Goal: Check status

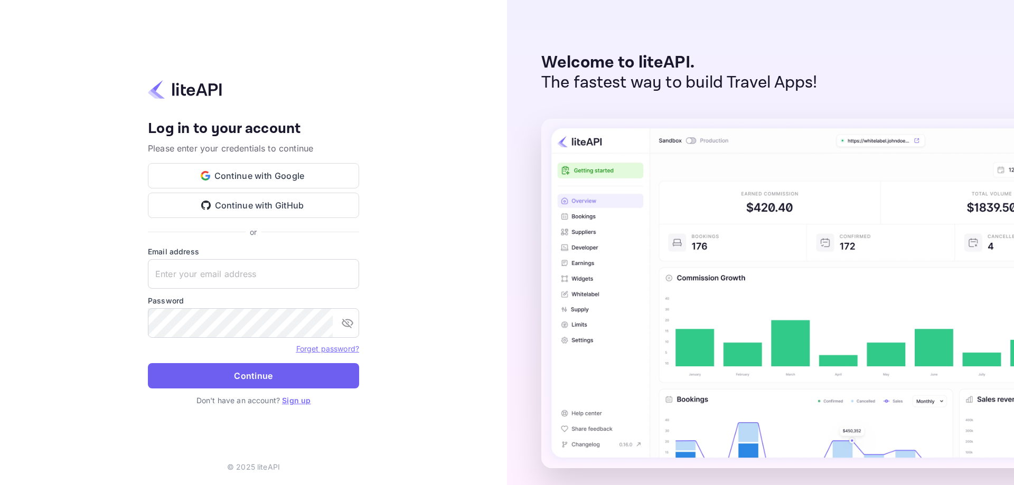
type input "[EMAIL_ADDRESS][DOMAIN_NAME]"
click at [252, 375] on button "Continue" at bounding box center [253, 375] width 211 height 25
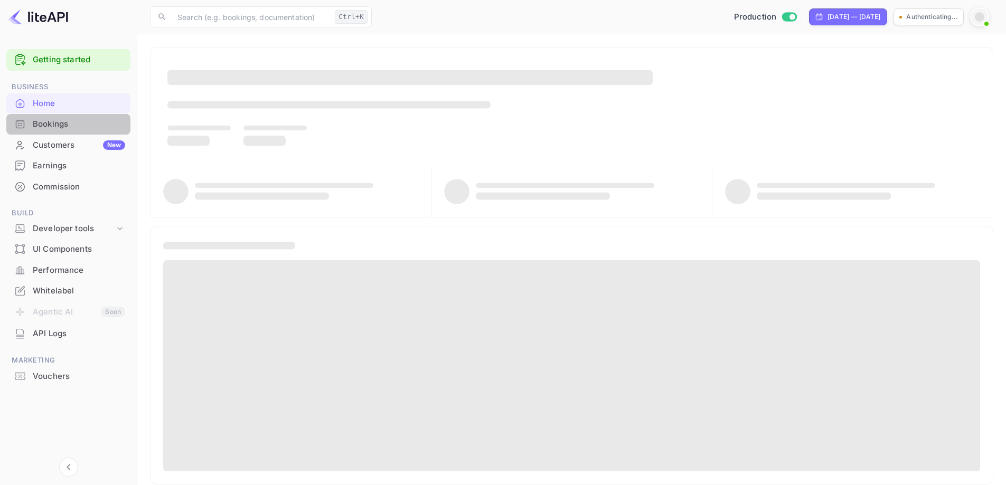
click at [81, 127] on div "Bookings" at bounding box center [79, 124] width 92 height 12
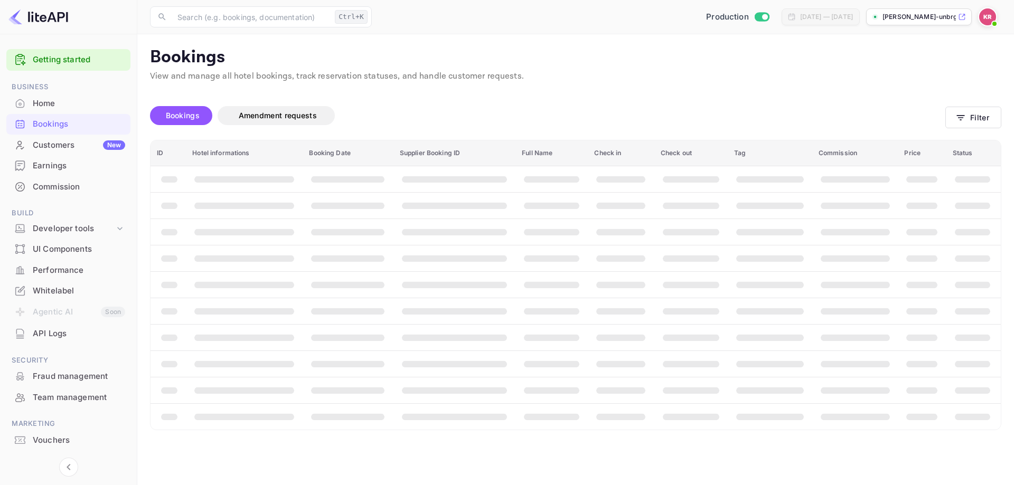
click at [32, 127] on div "Bookings" at bounding box center [68, 124] width 124 height 21
click at [171, 110] on span "Bookings" at bounding box center [183, 115] width 44 height 13
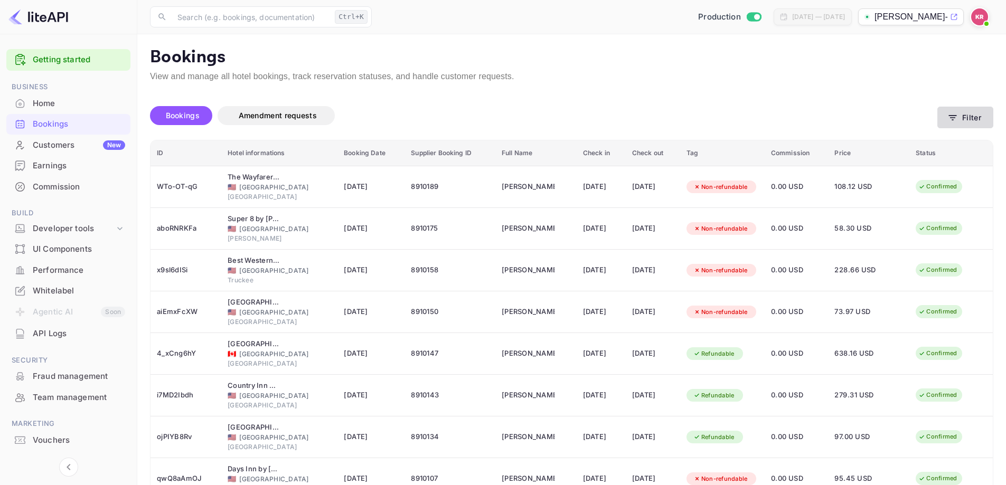
click at [946, 116] on button "Filter" at bounding box center [965, 118] width 56 height 22
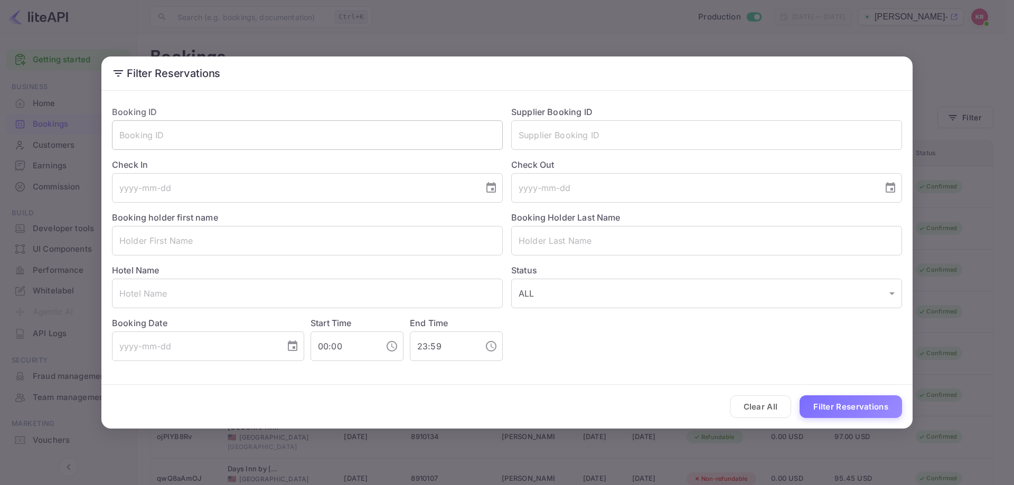
click at [296, 139] on input "text" at bounding box center [307, 135] width 391 height 30
paste input "-VE94JRNA"
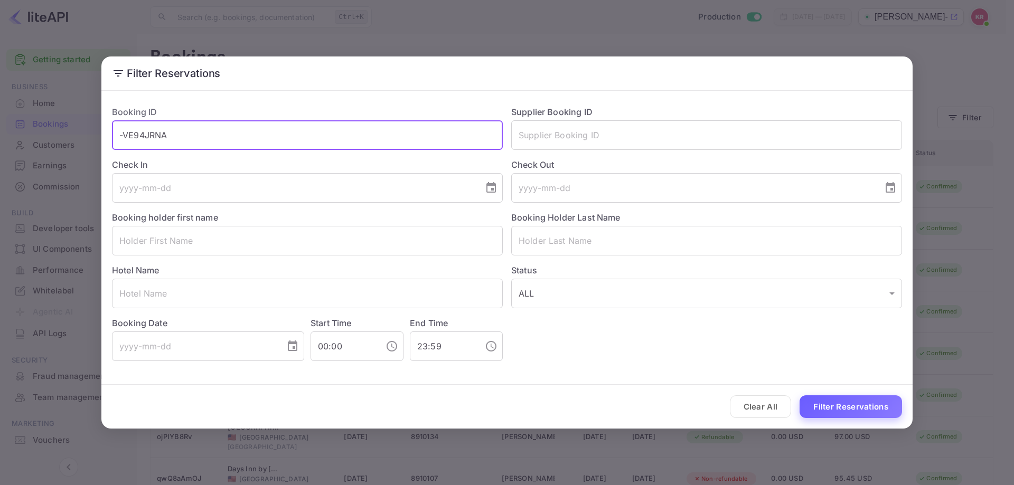
type input "-VE94JRNA"
click at [832, 406] on button "Filter Reservations" at bounding box center [851, 407] width 102 height 23
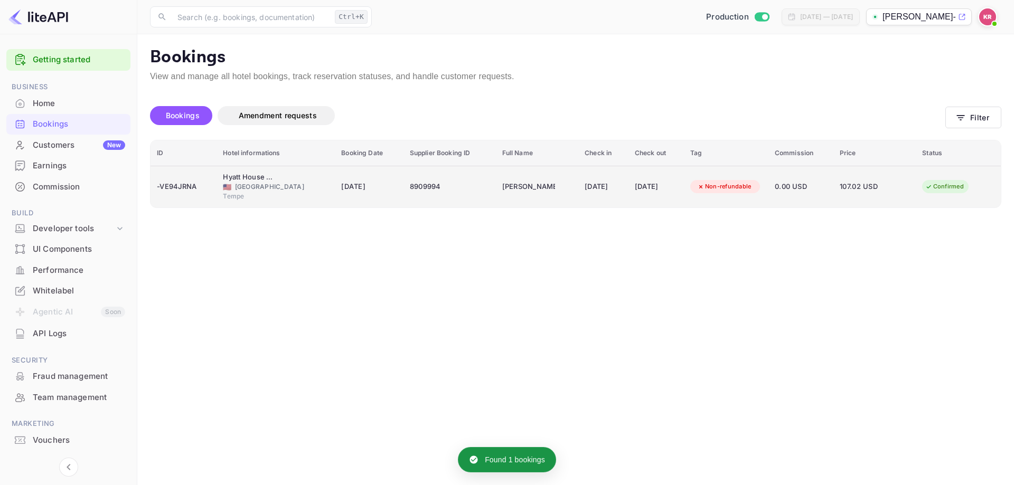
click at [463, 198] on td "8909994" at bounding box center [449, 187] width 92 height 42
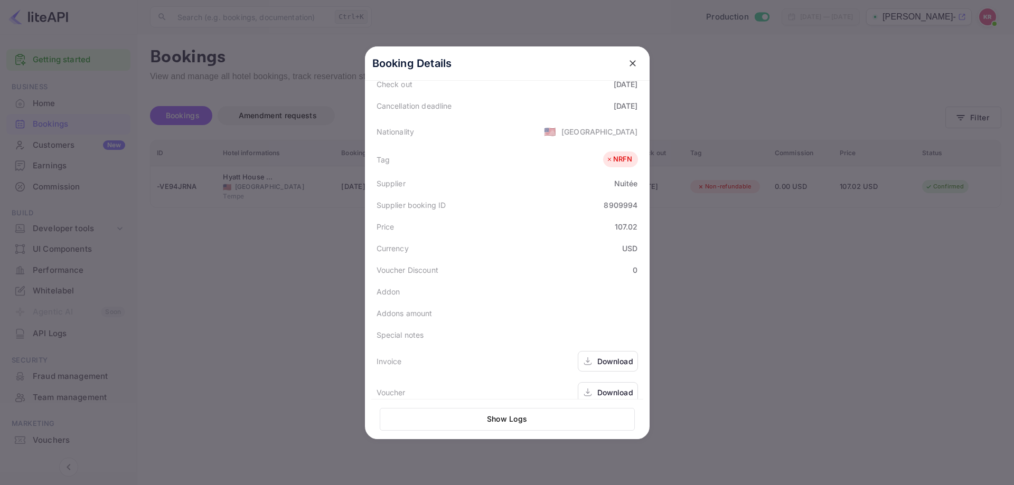
scroll to position [236, 0]
click at [588, 385] on icon at bounding box center [588, 390] width 11 height 11
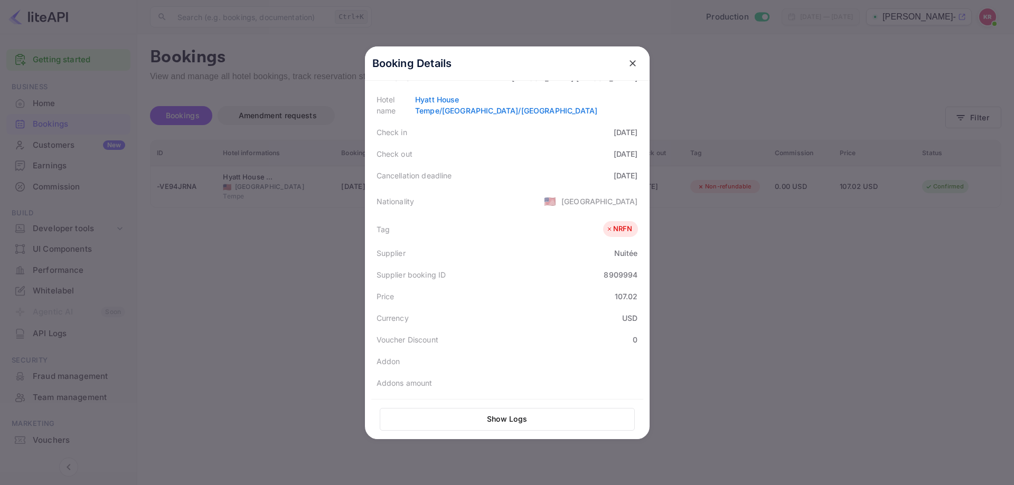
scroll to position [130, 0]
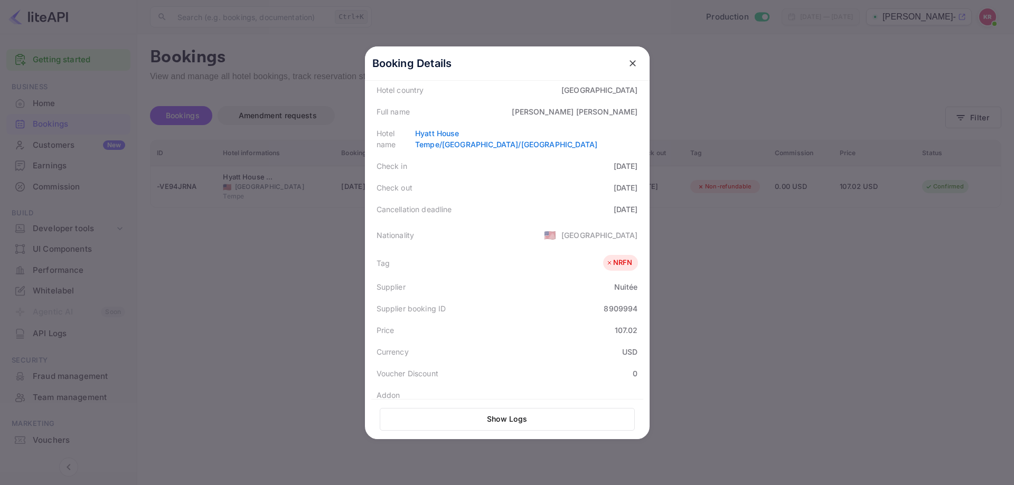
click at [702, 232] on div at bounding box center [507, 242] width 1014 height 485
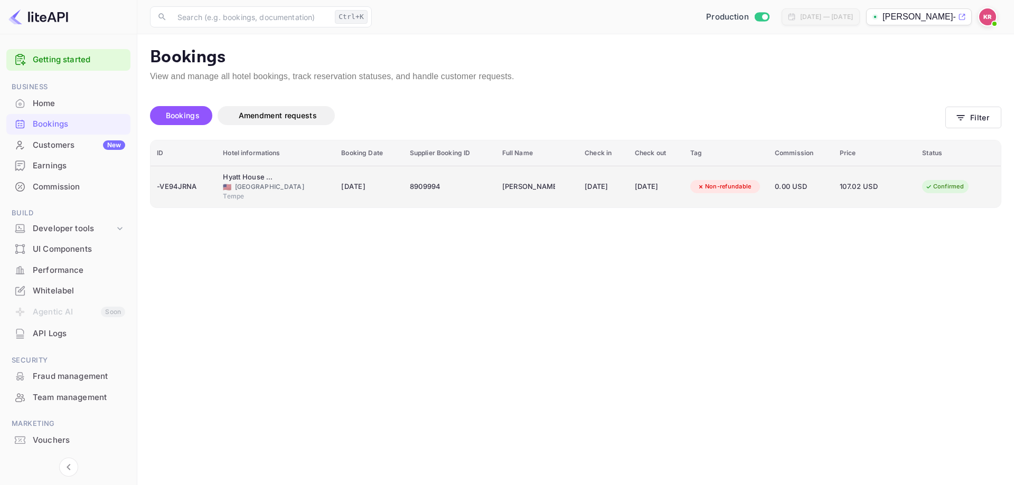
click at [561, 195] on td "[PERSON_NAME]" at bounding box center [537, 187] width 83 height 42
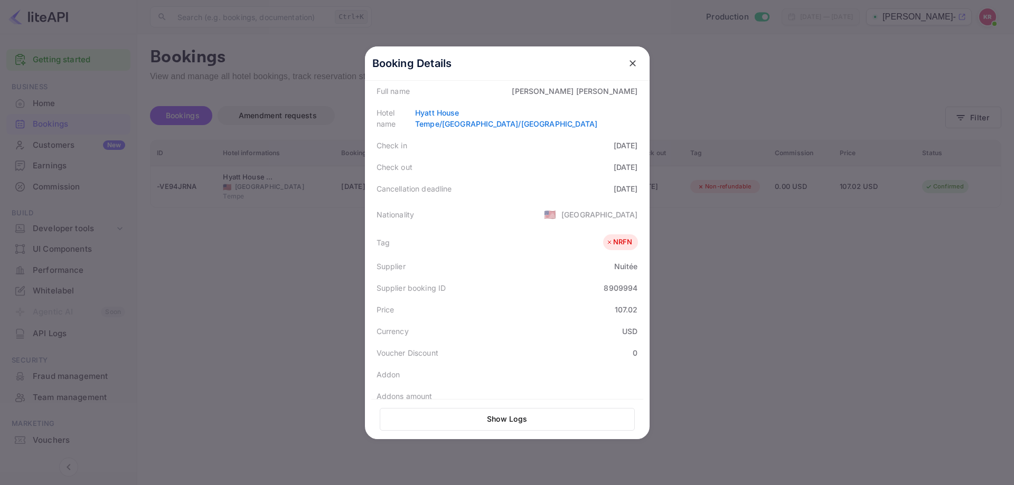
scroll to position [236, 0]
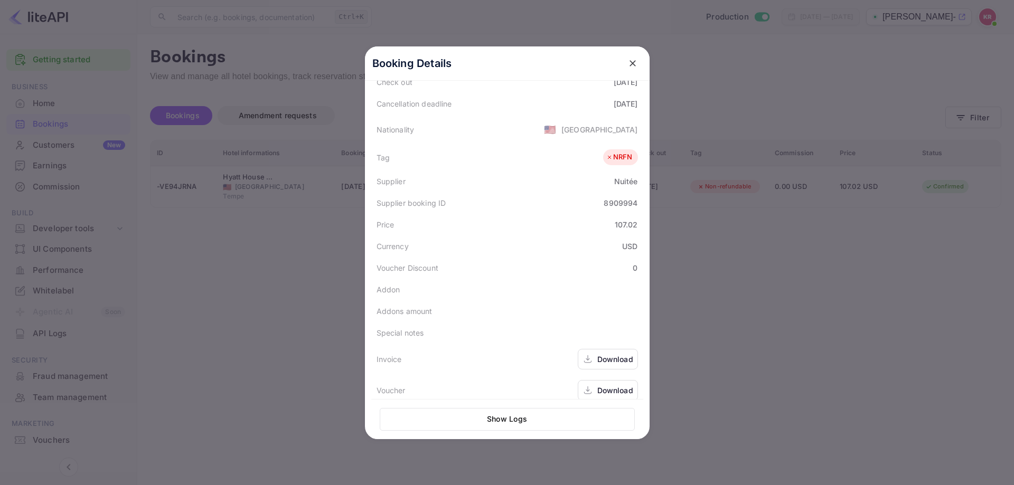
click at [267, 216] on div at bounding box center [507, 242] width 1014 height 485
